Goal: Transaction & Acquisition: Purchase product/service

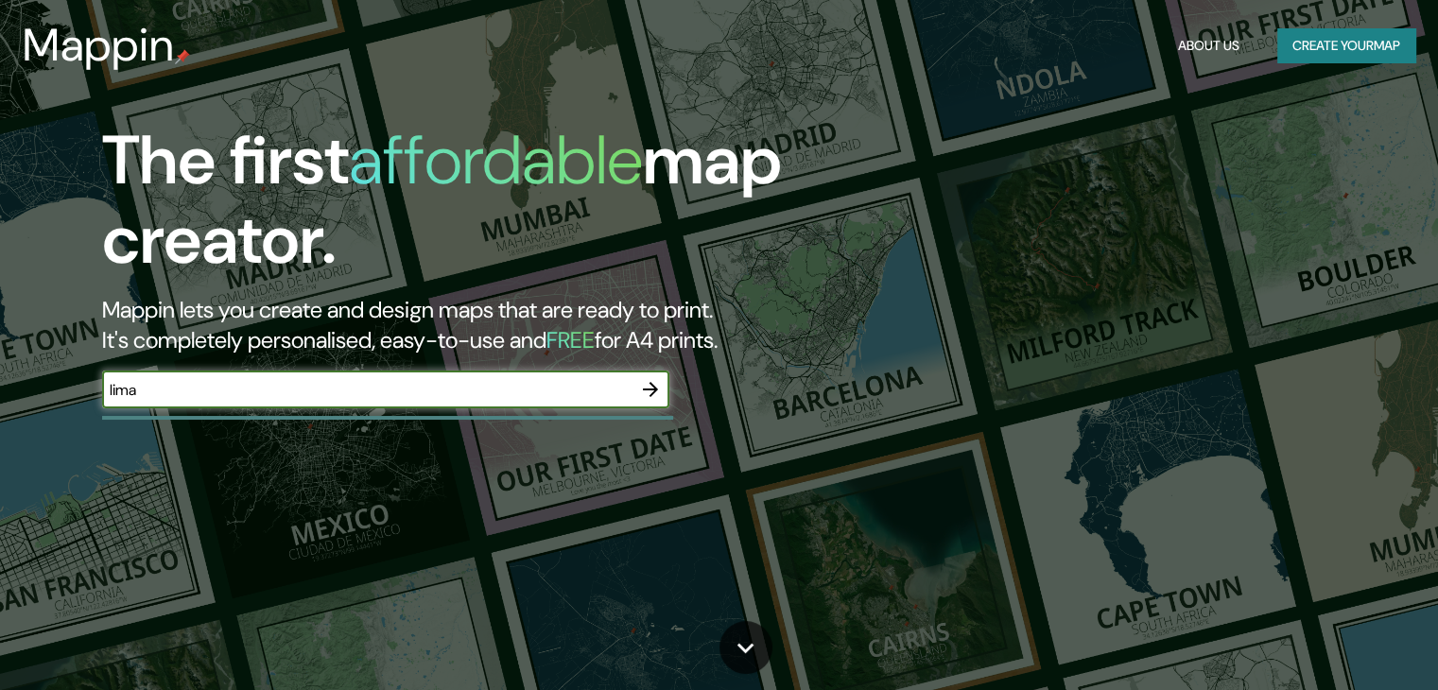
type input "lima"
click at [649, 385] on icon "button" at bounding box center [650, 389] width 23 height 23
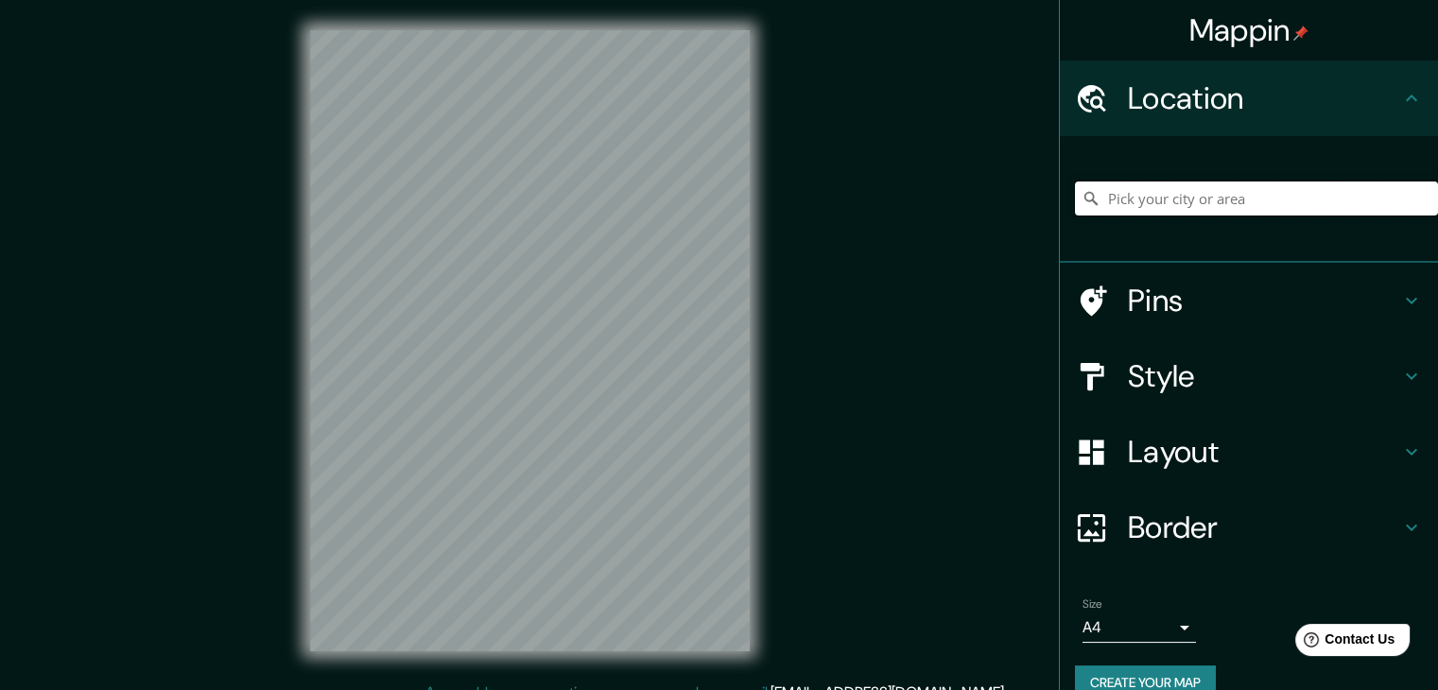
click at [1105, 194] on input "Pick your city or area" at bounding box center [1256, 199] width 363 height 34
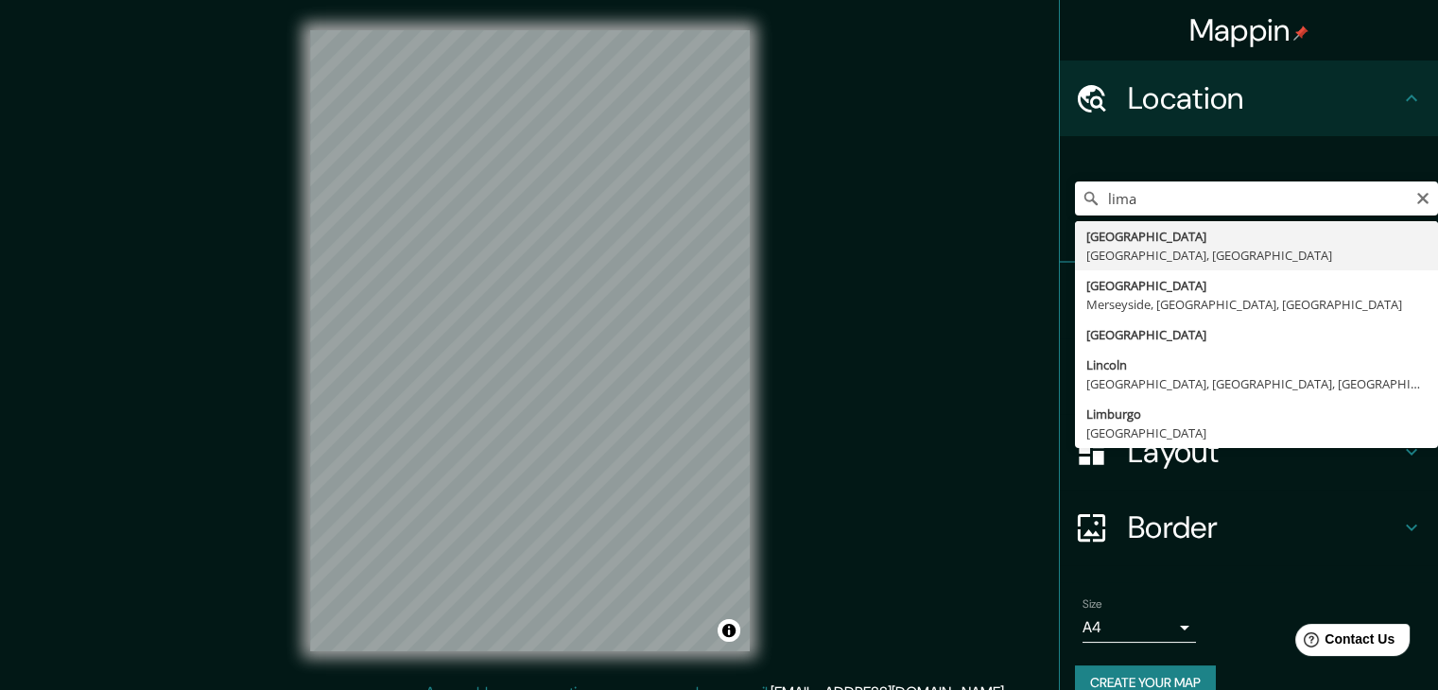
type input "[GEOGRAPHIC_DATA], [GEOGRAPHIC_DATA], [GEOGRAPHIC_DATA]"
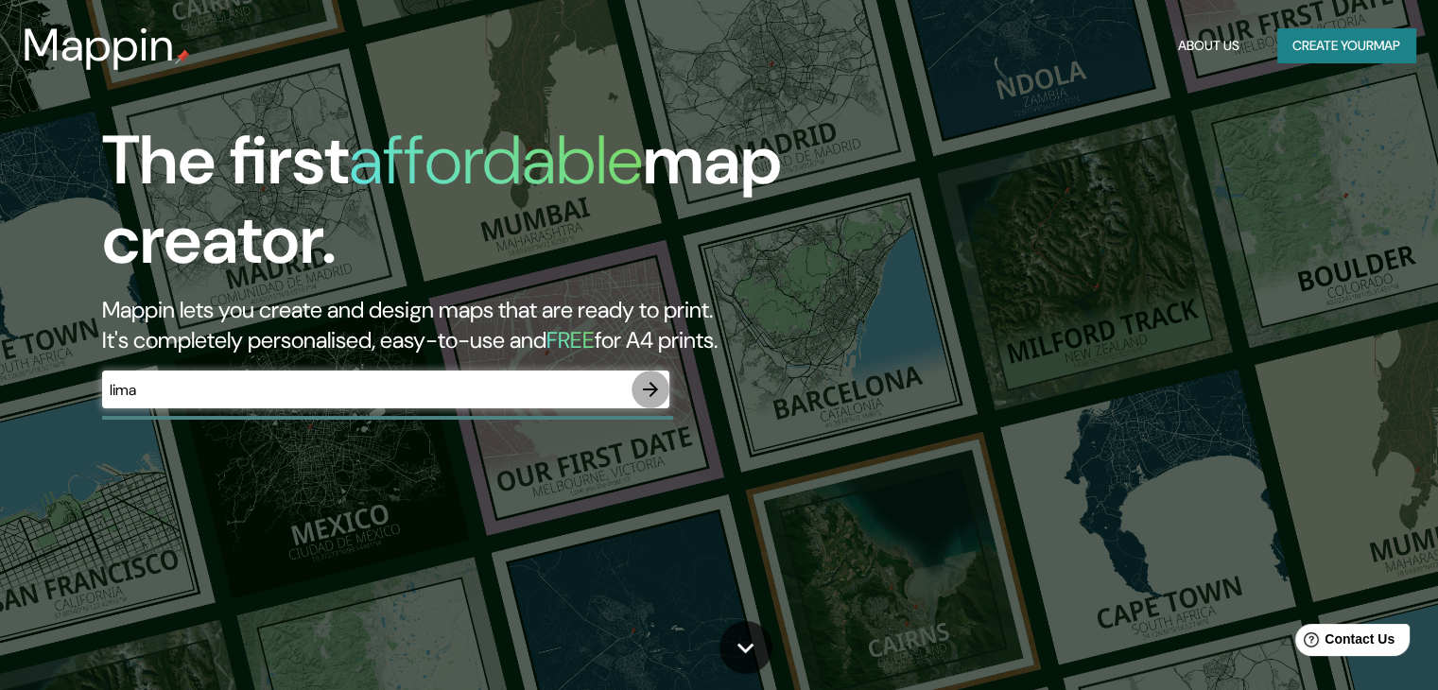
click at [648, 389] on icon "button" at bounding box center [650, 389] width 15 height 15
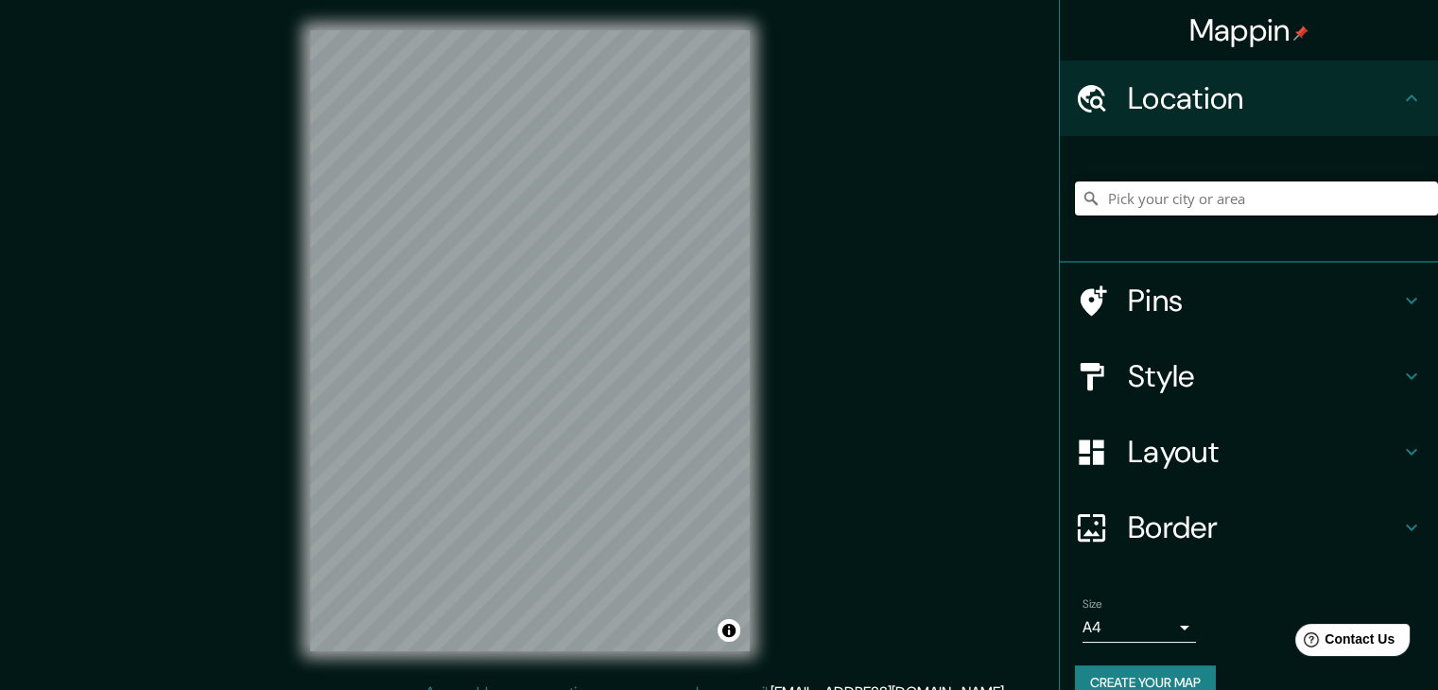
click at [1147, 190] on input "Pick your city or area" at bounding box center [1256, 199] width 363 height 34
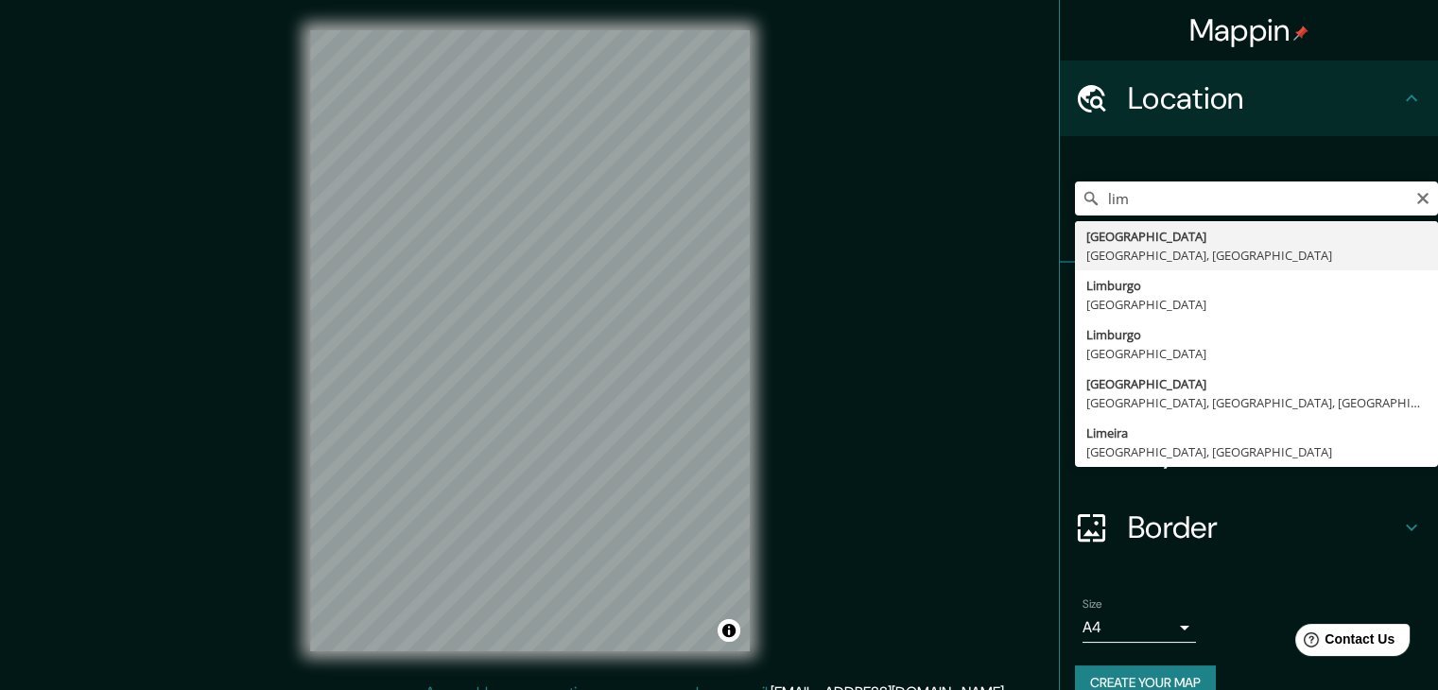
type input "[GEOGRAPHIC_DATA], [GEOGRAPHIC_DATA], [GEOGRAPHIC_DATA]"
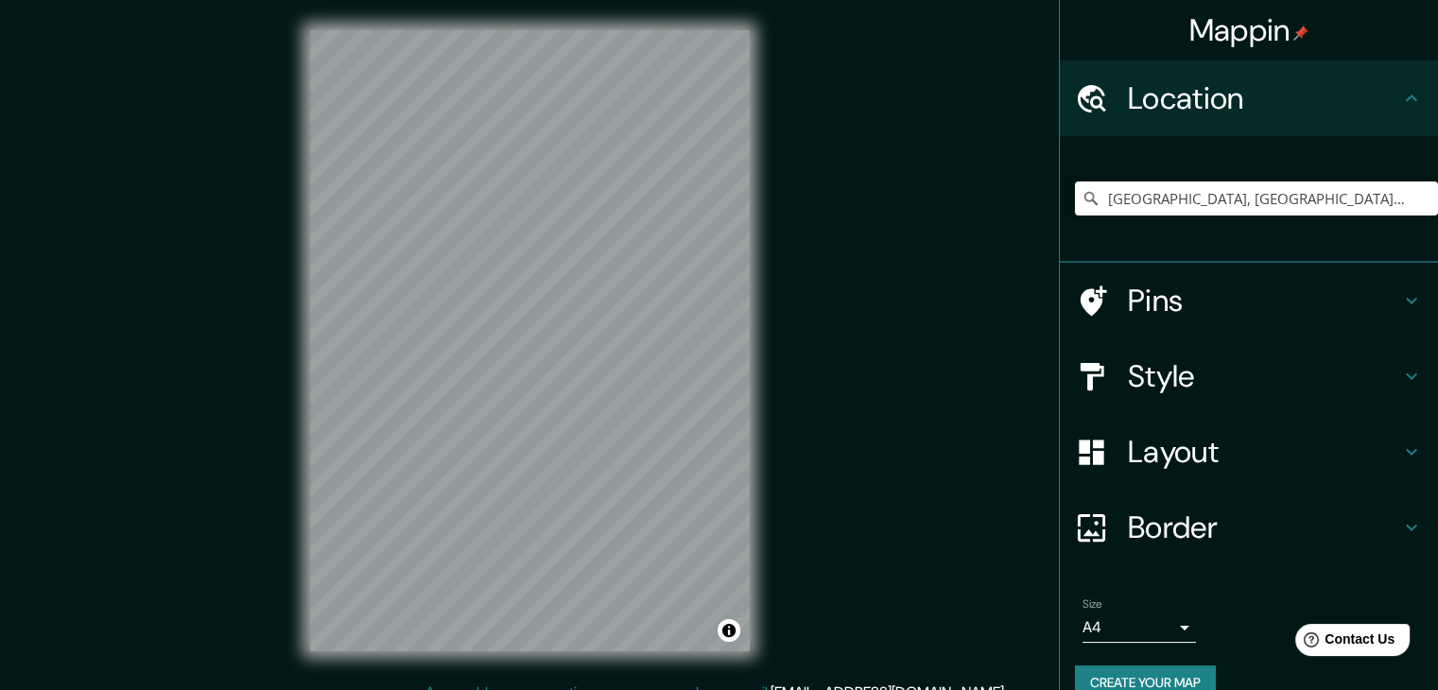
scroll to position [32, 0]
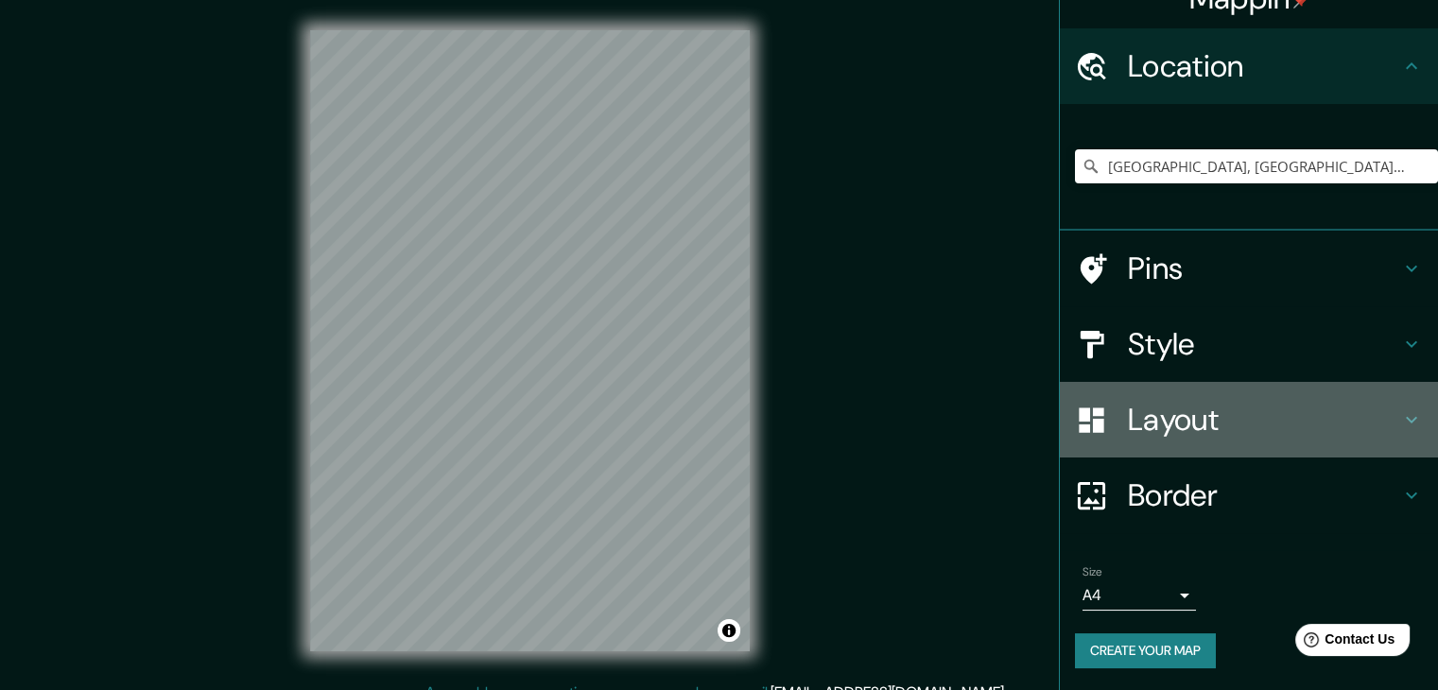
click at [1157, 412] on h4 "Layout" at bounding box center [1264, 420] width 272 height 38
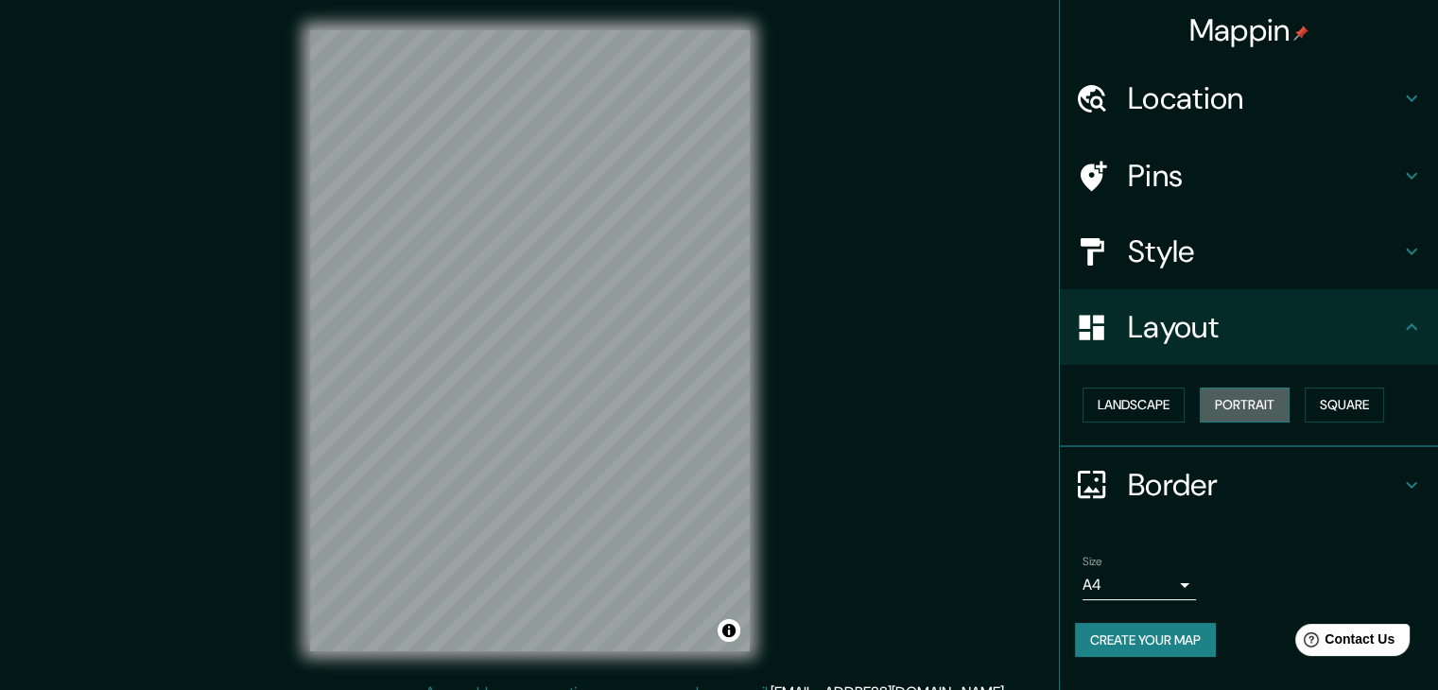
click at [1210, 406] on button "Portrait" at bounding box center [1245, 405] width 90 height 35
click at [1141, 404] on button "Landscape" at bounding box center [1133, 405] width 102 height 35
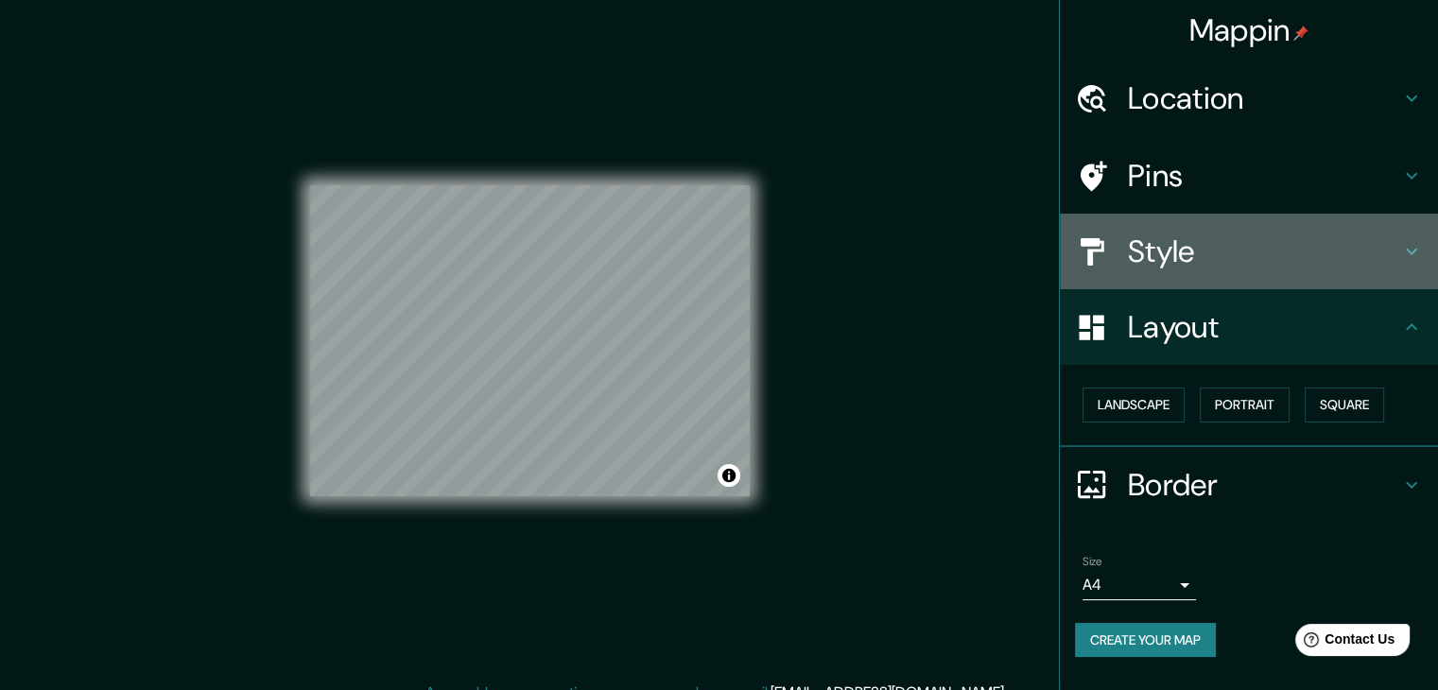
click at [1247, 264] on h4 "Style" at bounding box center [1264, 252] width 272 height 38
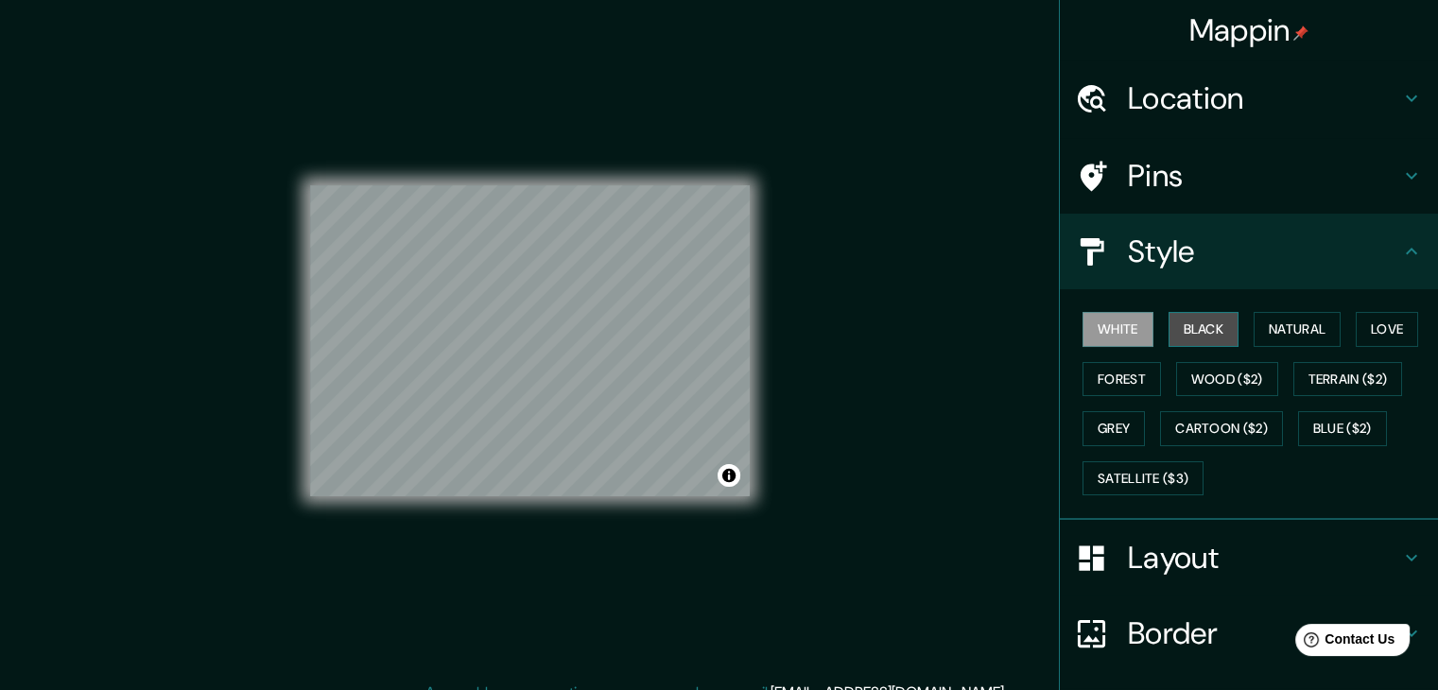
click at [1174, 330] on button "Black" at bounding box center [1204, 329] width 71 height 35
click at [1103, 323] on button "White" at bounding box center [1117, 329] width 71 height 35
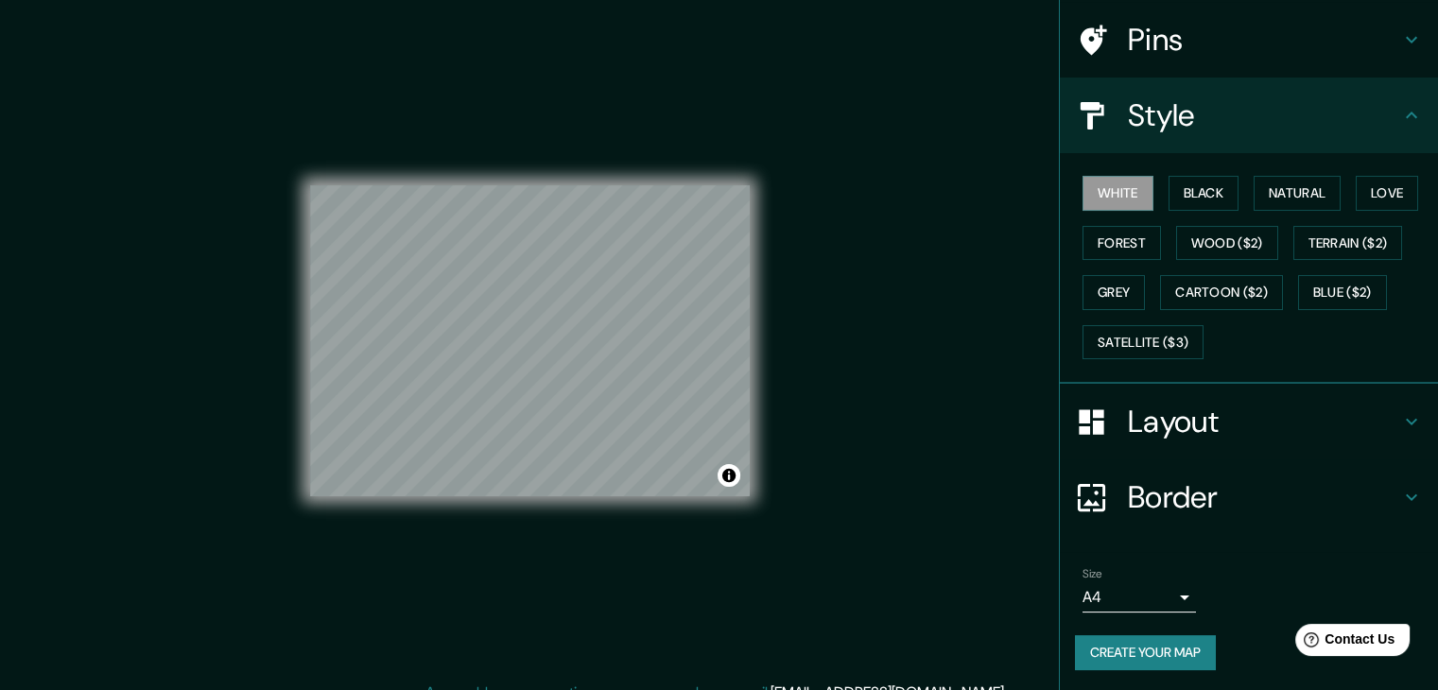
click at [1099, 652] on button "Create your map" at bounding box center [1145, 652] width 141 height 35
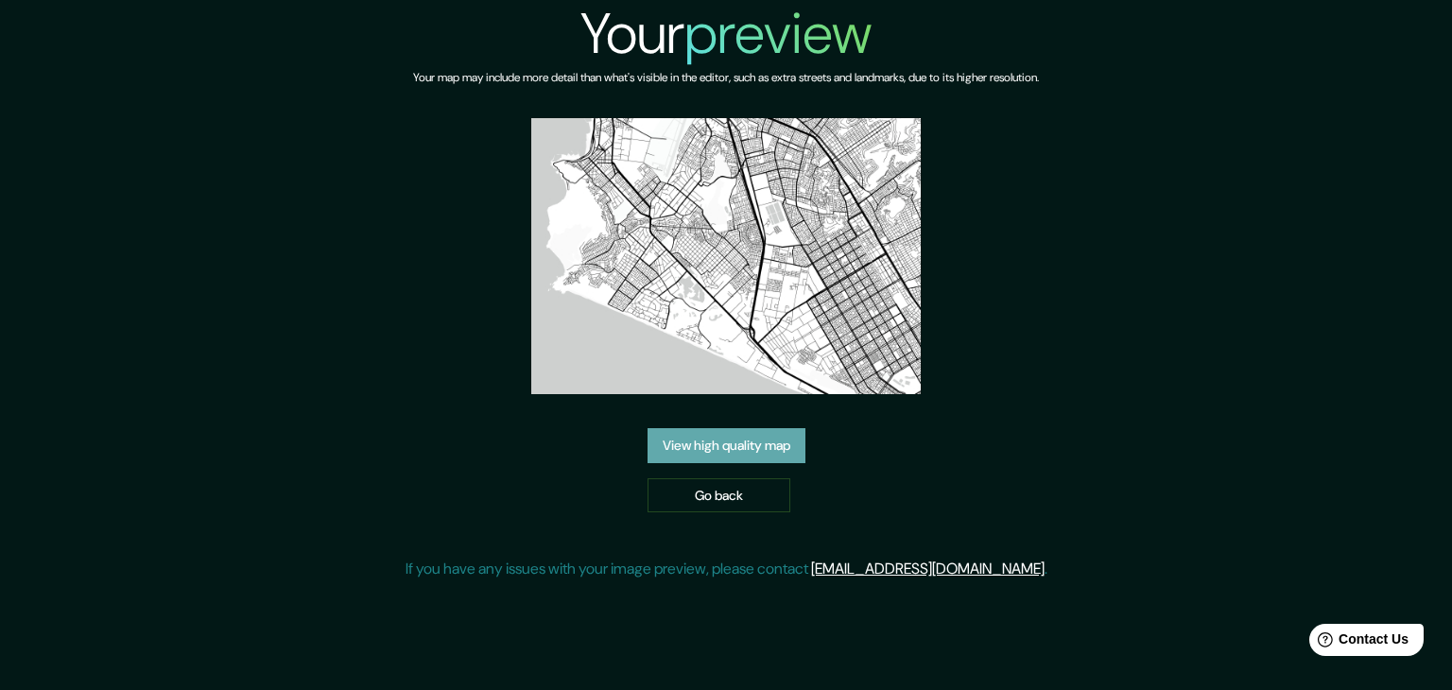
click at [735, 429] on link "View high quality map" at bounding box center [727, 445] width 158 height 35
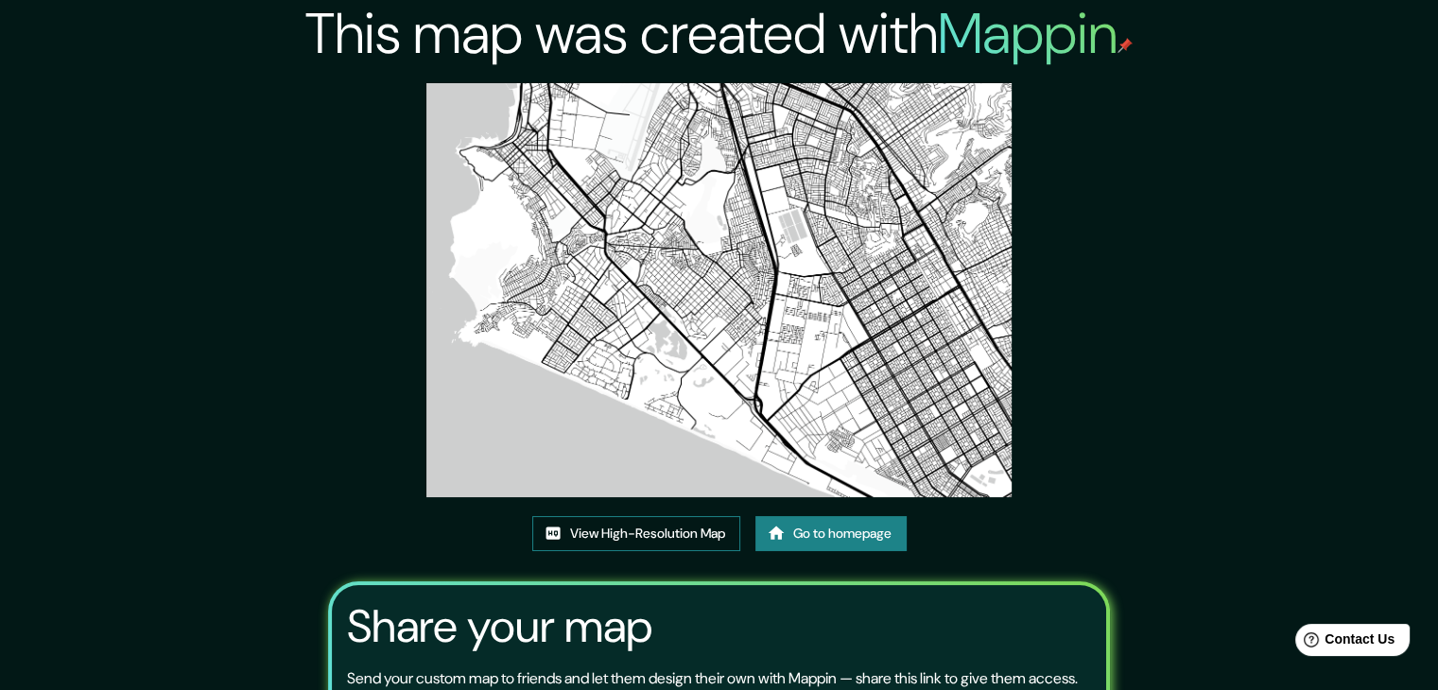
click at [706, 538] on link "View High-Resolution Map" at bounding box center [636, 533] width 208 height 35
